Goal: Task Accomplishment & Management: Complete application form

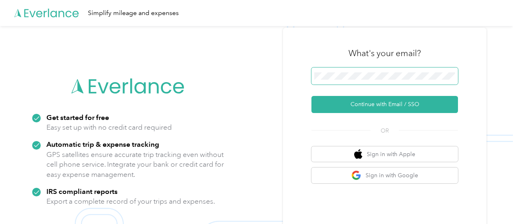
click at [359, 72] on span at bounding box center [385, 76] width 147 height 17
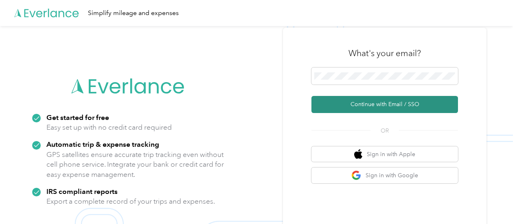
click at [373, 102] on button "Continue with Email / SSO" at bounding box center [385, 104] width 147 height 17
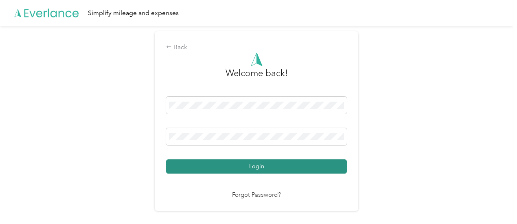
click at [259, 167] on button "Login" at bounding box center [256, 167] width 181 height 14
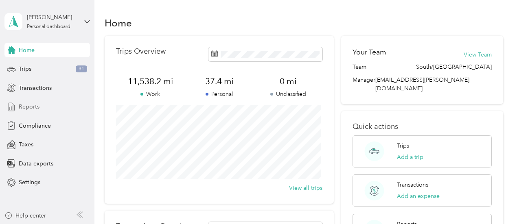
click at [38, 110] on span "Reports" at bounding box center [29, 107] width 21 height 9
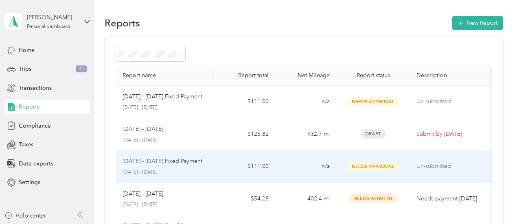
click at [186, 163] on p "[DATE] - [DATE] Fixed Payment" at bounding box center [163, 161] width 80 height 9
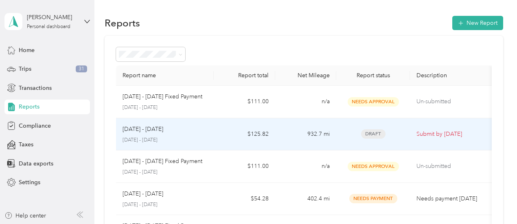
click at [145, 137] on p "[DATE] - [DATE]" at bounding box center [165, 140] width 85 height 7
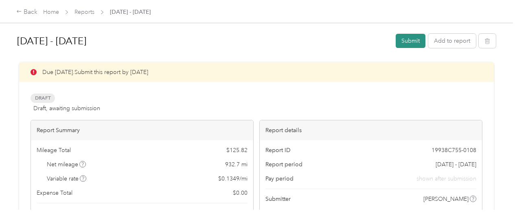
click at [406, 42] on button "Submit" at bounding box center [411, 41] width 30 height 14
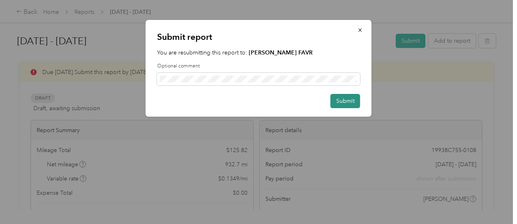
click at [349, 101] on button "Submit" at bounding box center [346, 101] width 30 height 14
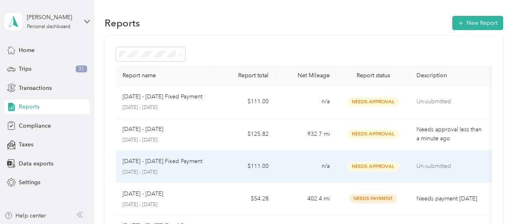
click at [207, 171] on td "[DATE] - [DATE] Fixed Payment [DATE] - [DATE]" at bounding box center [165, 167] width 98 height 33
